Goal: Transaction & Acquisition: Download file/media

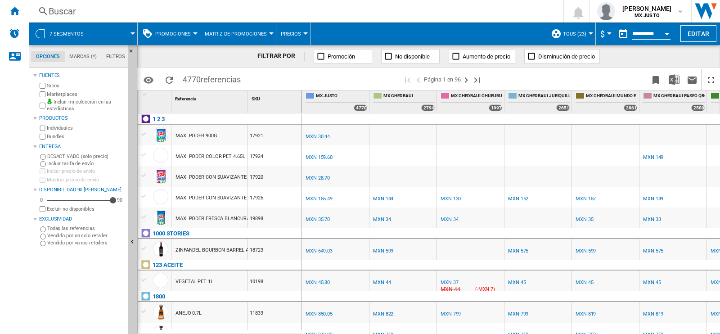
click at [433, 14] on div "Buscar" at bounding box center [294, 11] width 491 height 13
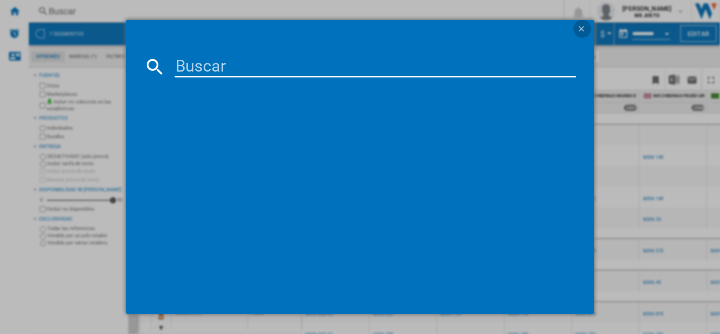
click at [580, 30] on ng-md-icon "getI18NText('BUTTONS.CLOSE_DIALOG')" at bounding box center [582, 29] width 11 height 11
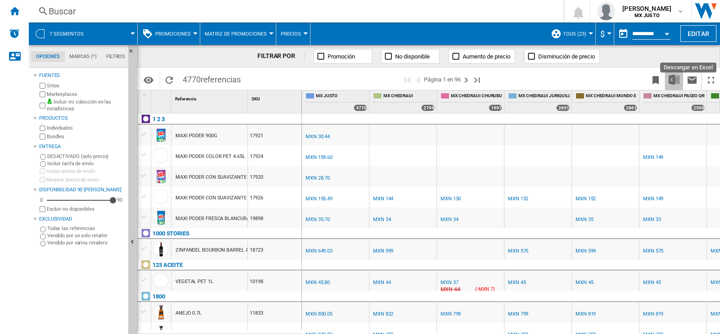
click at [674, 81] on img "Descargar en Excel" at bounding box center [674, 79] width 11 height 11
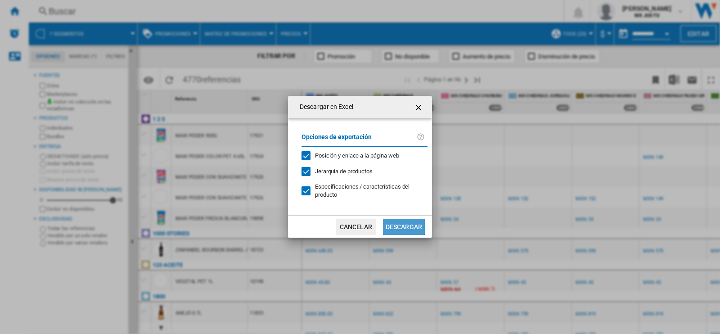
click at [407, 223] on button "Descargar" at bounding box center [404, 227] width 42 height 16
